Goal: Information Seeking & Learning: Learn about a topic

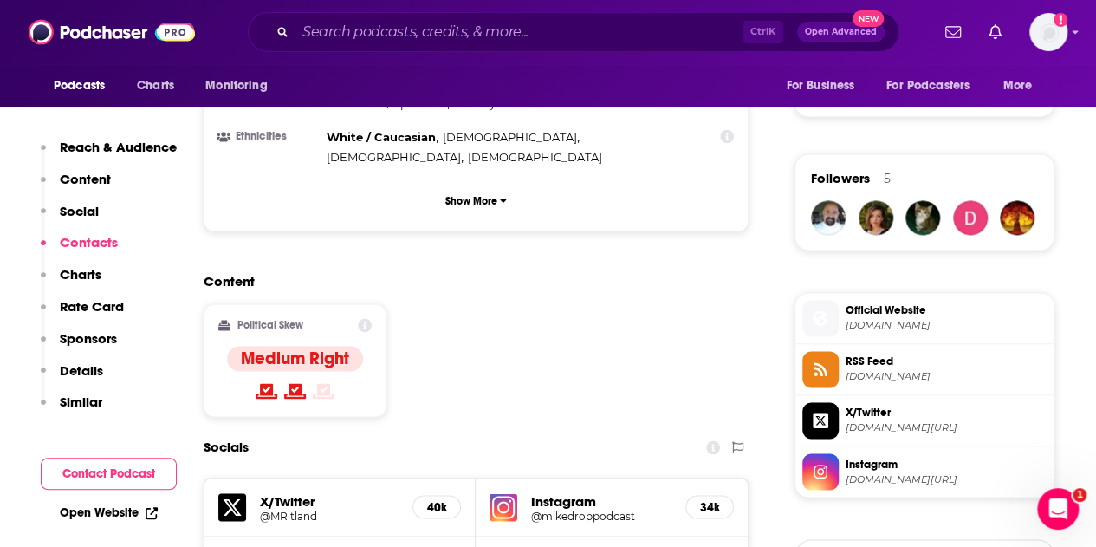
scroll to position [693, 0]
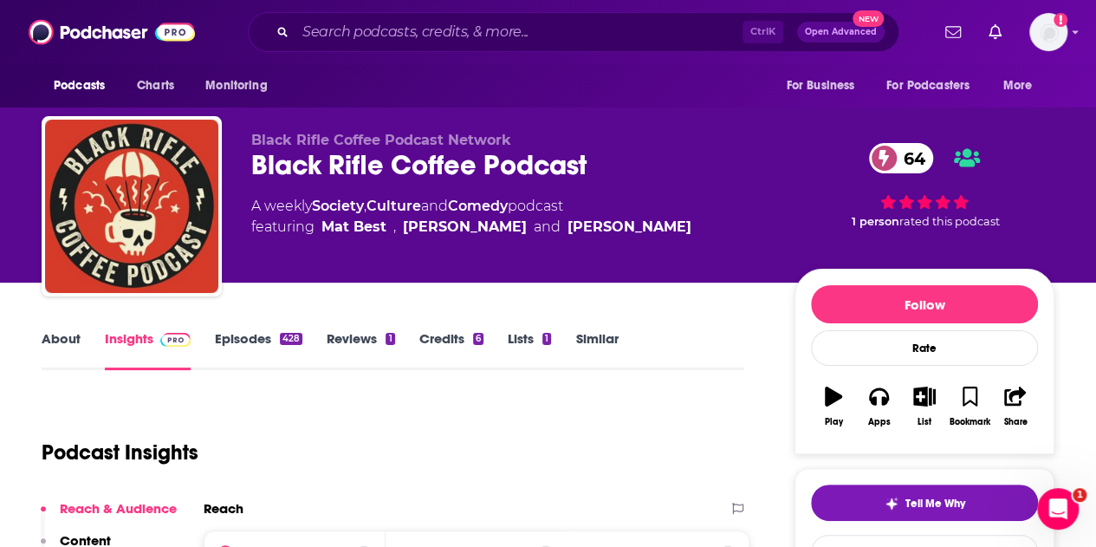
click at [232, 336] on link "Episodes 428" at bounding box center [259, 350] width 88 height 40
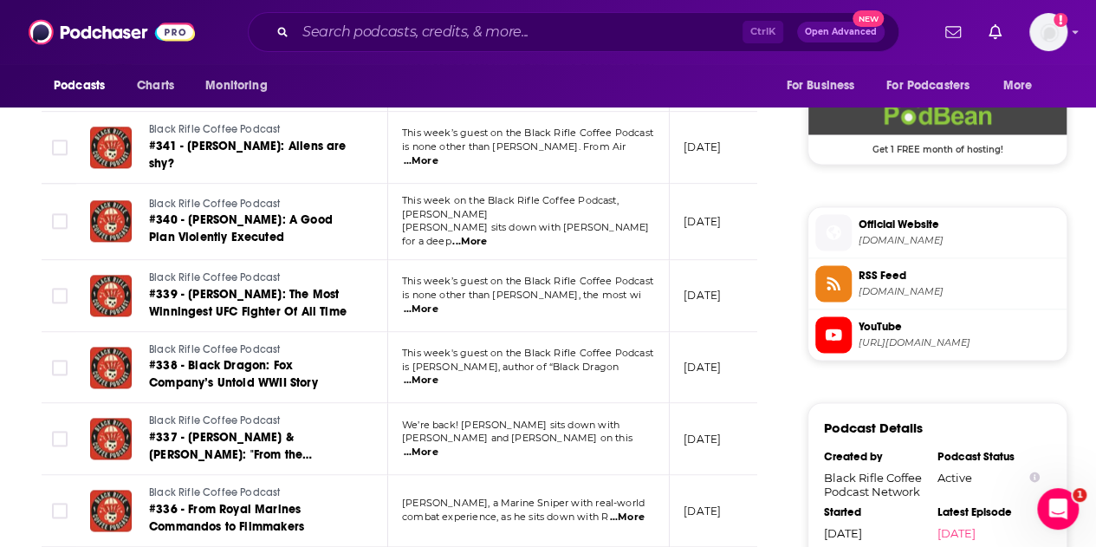
scroll to position [1647, 0]
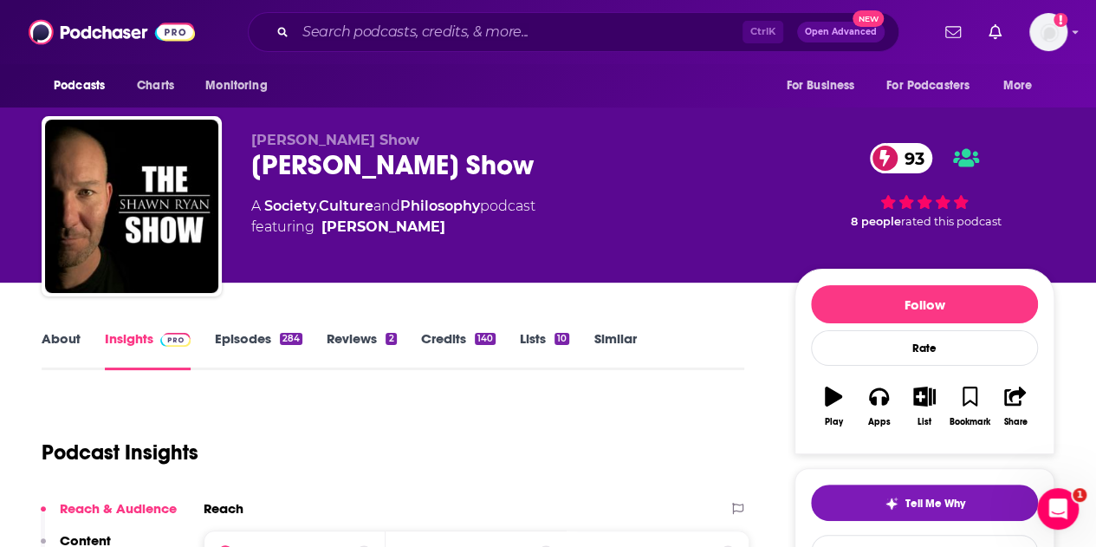
click at [249, 335] on link "Episodes 284" at bounding box center [259, 350] width 88 height 40
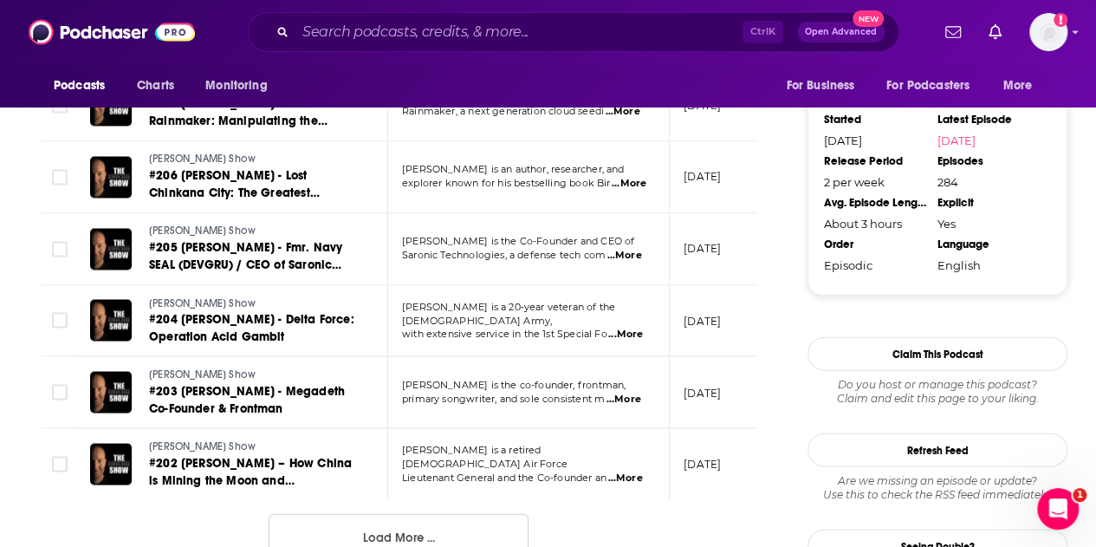
scroll to position [1907, 0]
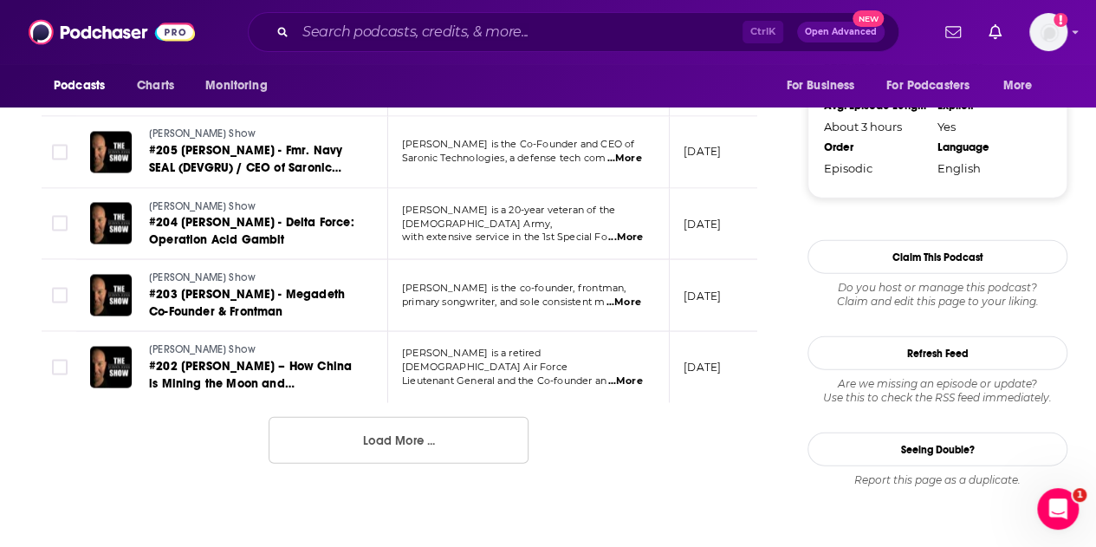
click at [361, 419] on button "Load More ..." at bounding box center [399, 440] width 260 height 47
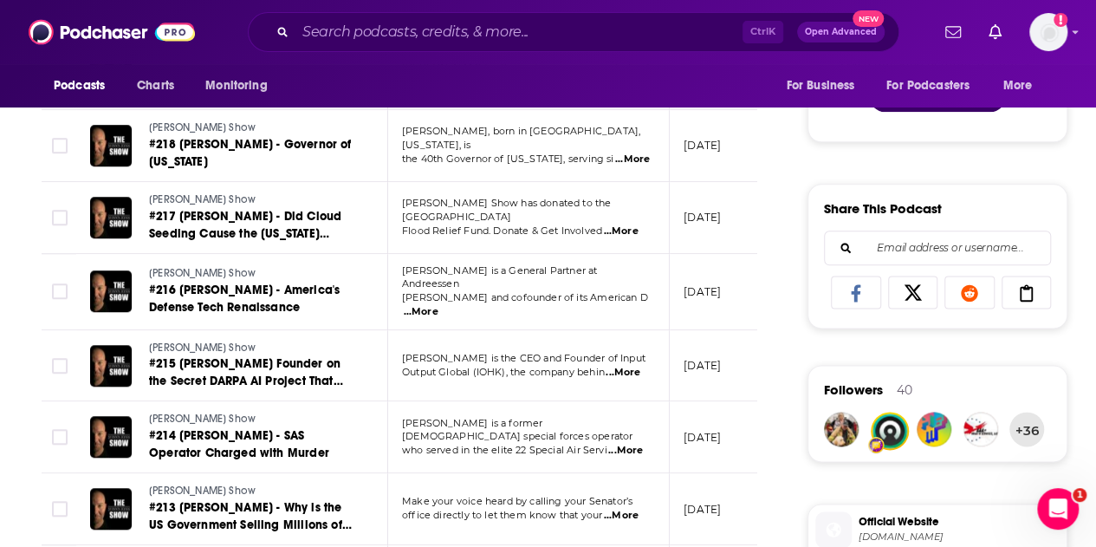
scroll to position [2679, 0]
